Goal: Information Seeking & Learning: Learn about a topic

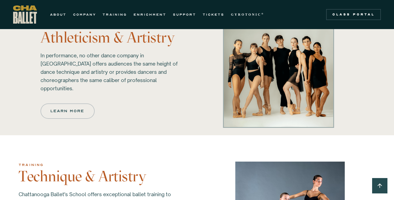
scroll to position [369, 0]
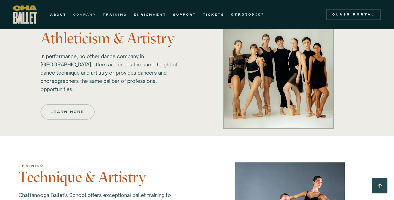
click at [88, 15] on link "COMPANY" at bounding box center [84, 14] width 23 height 7
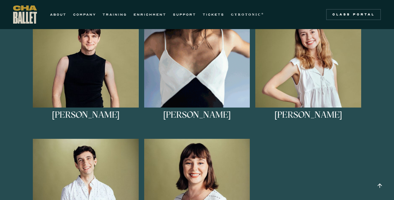
scroll to position [335, 0]
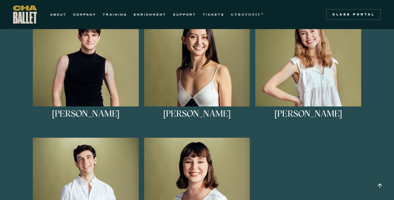
click at [311, 115] on h3 "[PERSON_NAME]" at bounding box center [308, 118] width 68 height 18
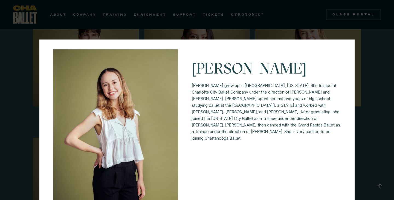
scroll to position [0, 0]
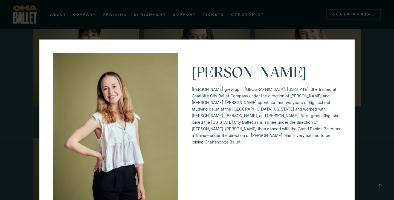
click at [342, 110] on div "[PERSON_NAME] grew up in [GEOGRAPHIC_DATA], [US_STATE]. She trained at Charlott…" at bounding box center [196, 147] width 315 height 216
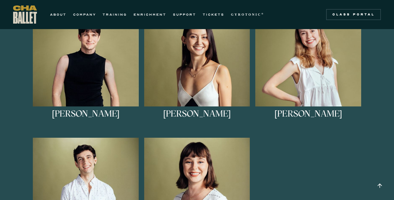
click at [212, 111] on h3 "[PERSON_NAME]" at bounding box center [197, 118] width 68 height 18
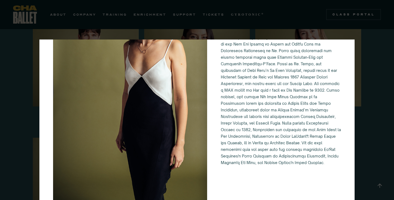
scroll to position [86, 0]
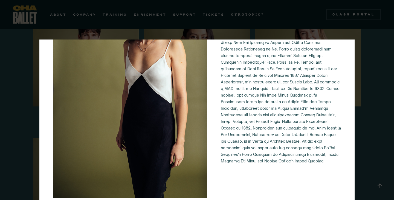
click at [366, 135] on div "[PERSON_NAME]" at bounding box center [197, 100] width 394 height 200
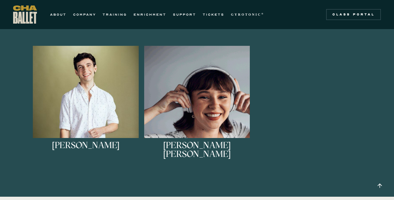
scroll to position [443, 0]
